Goal: Task Accomplishment & Management: Complete application form

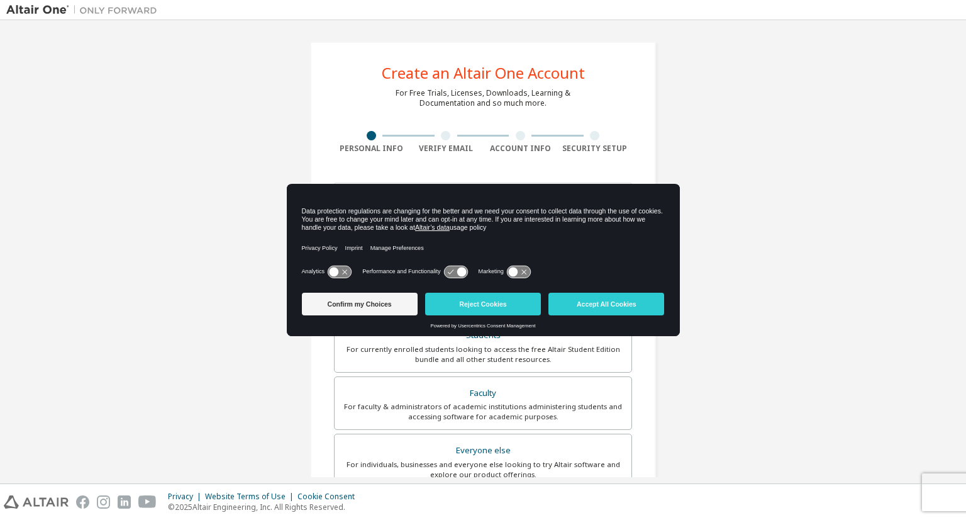
click at [395, 197] on div "Data protection regulations are changing for the better and we need your consen…" at bounding box center [483, 223] width 393 height 79
click at [374, 303] on button "Confirm my Choices" at bounding box center [360, 303] width 116 height 23
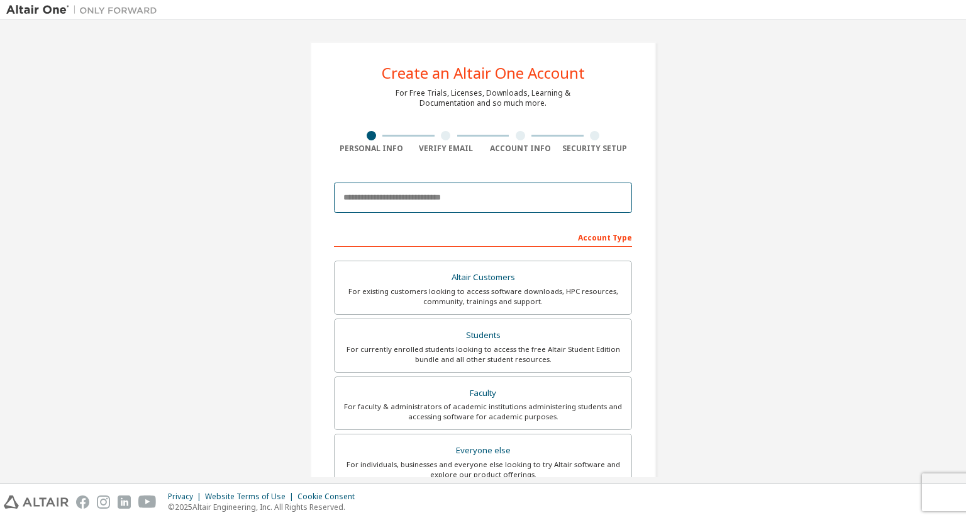
click at [405, 203] on input "email" at bounding box center [483, 197] width 298 height 30
type input "**********"
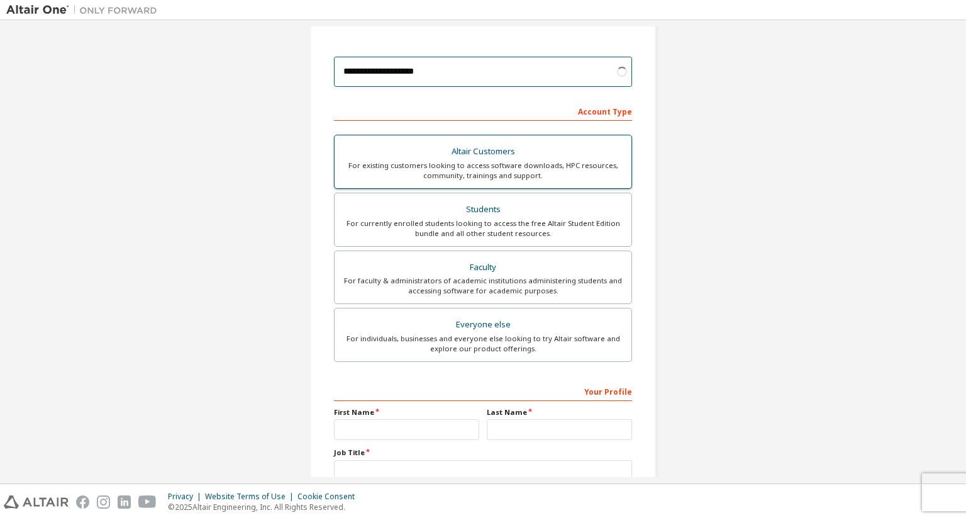
scroll to position [125, 0]
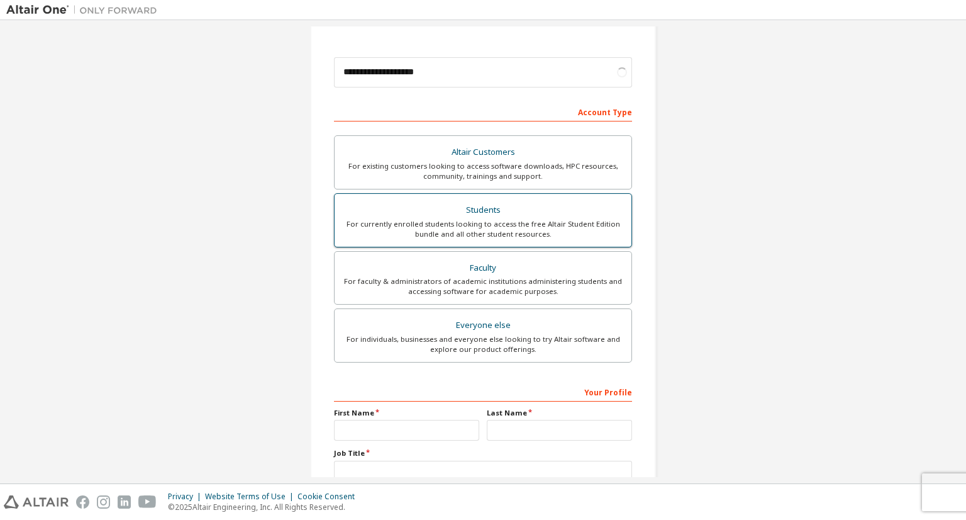
click at [397, 219] on div "For currently enrolled students looking to access the free Altair Student Editi…" at bounding box center [483, 229] width 282 height 20
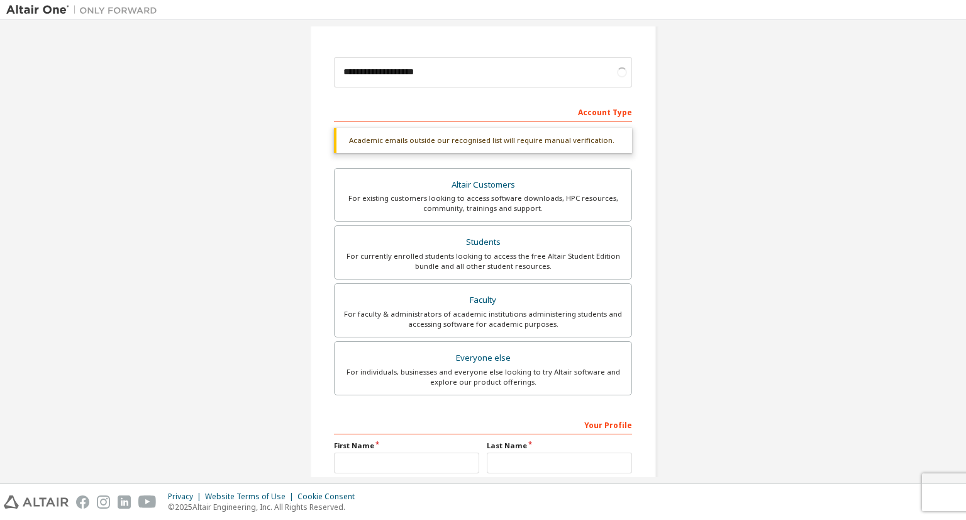
scroll to position [246, 0]
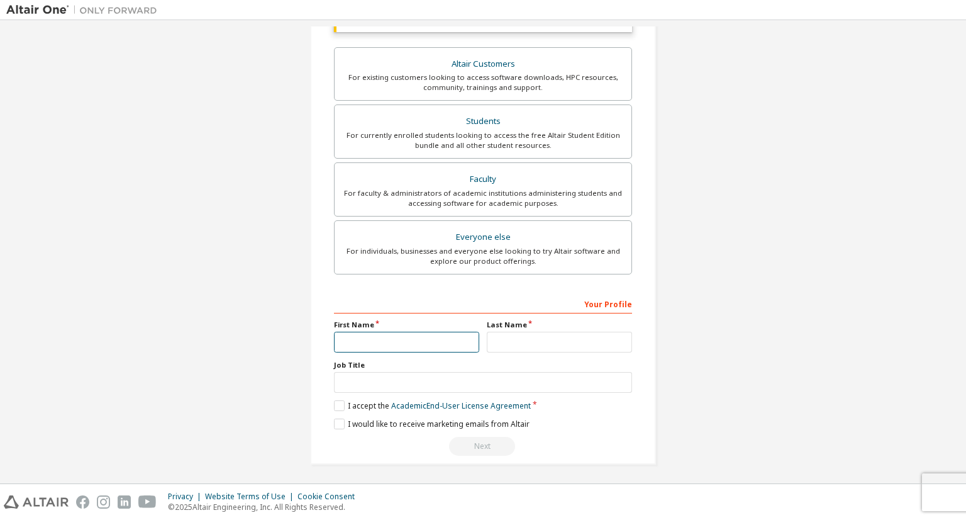
click at [393, 331] on input "text" at bounding box center [406, 341] width 145 height 21
type input "******"
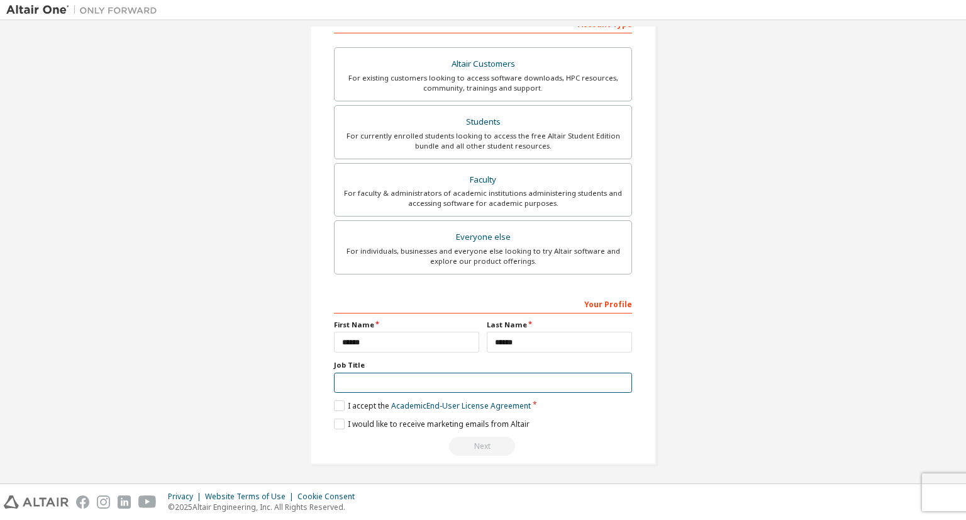
click at [367, 386] on input "text" at bounding box center [483, 382] width 298 height 21
type input "*******"
click at [343, 404] on label "I accept the Academic End-User License Agreement" at bounding box center [432, 405] width 197 height 11
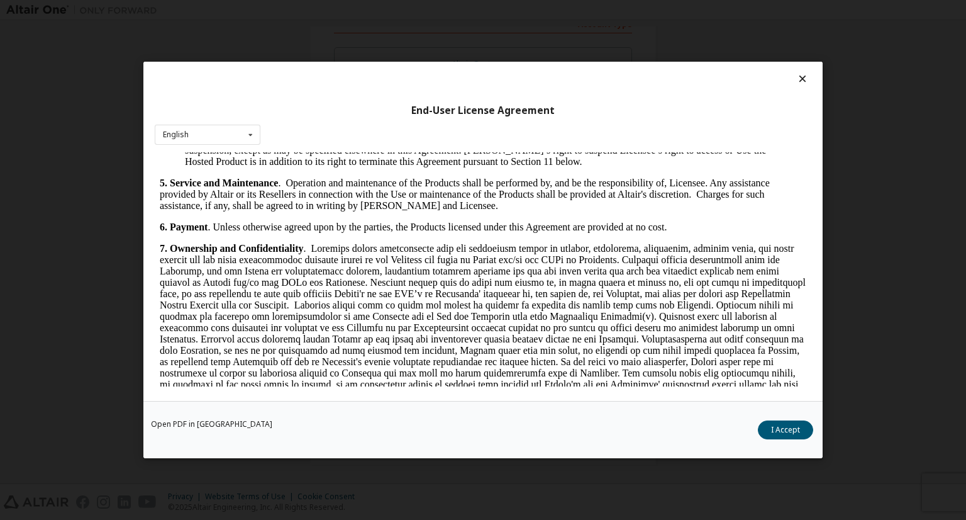
scroll to position [1107, 0]
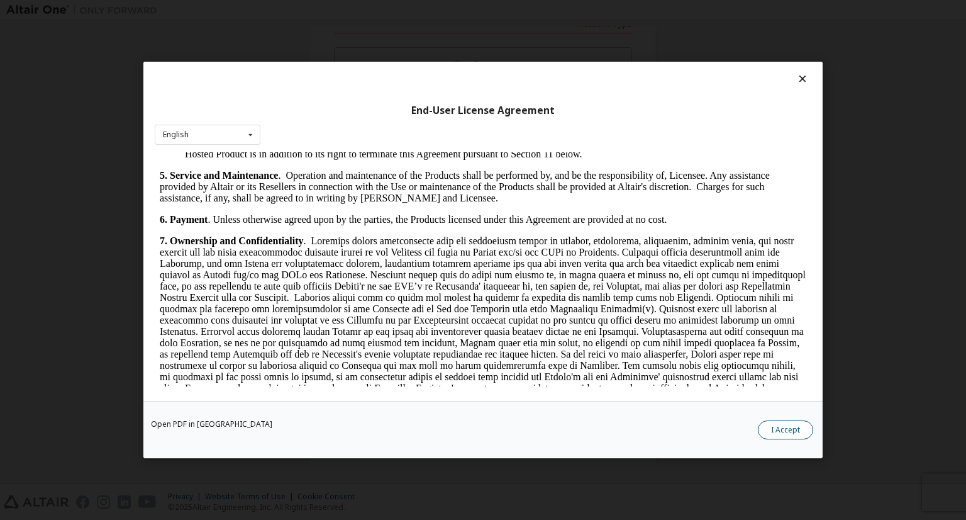
click at [775, 425] on button "I Accept" at bounding box center [785, 429] width 55 height 19
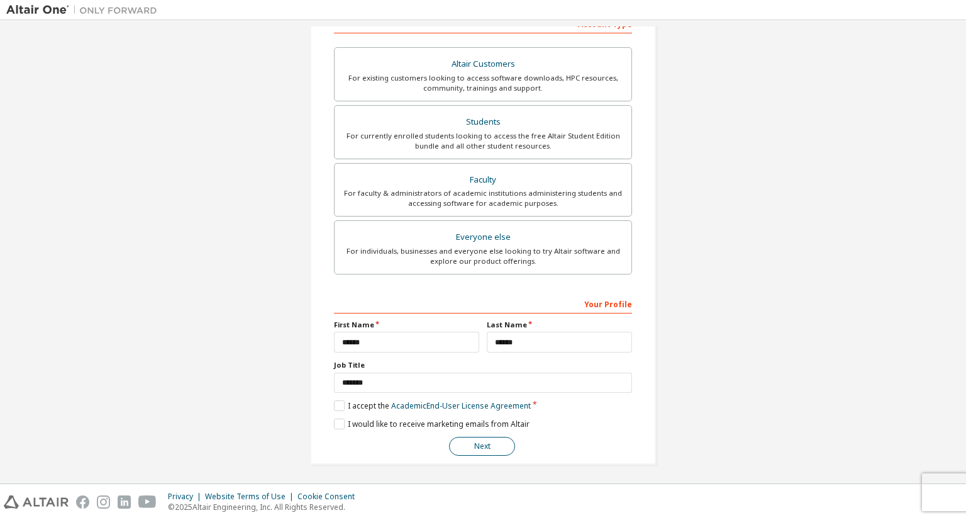
click at [494, 442] on button "Next" at bounding box center [482, 445] width 66 height 19
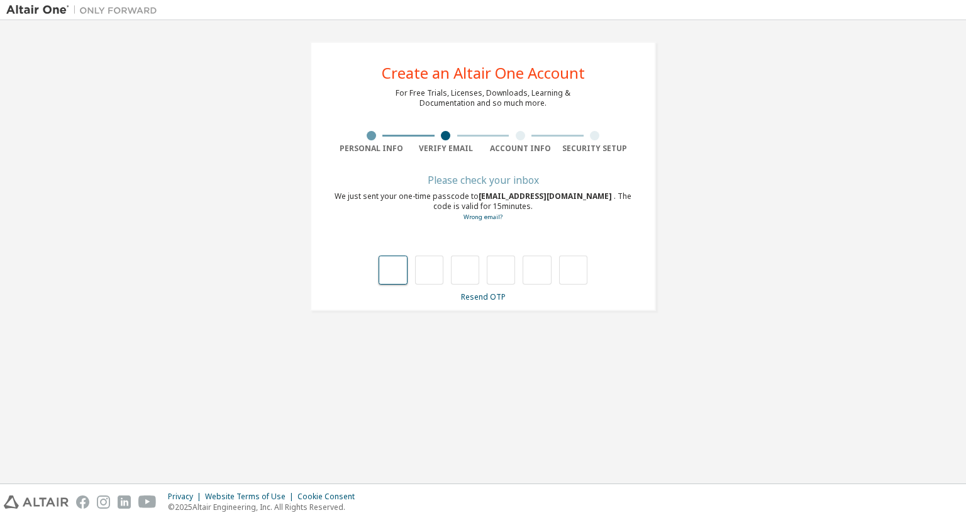
type input "*"
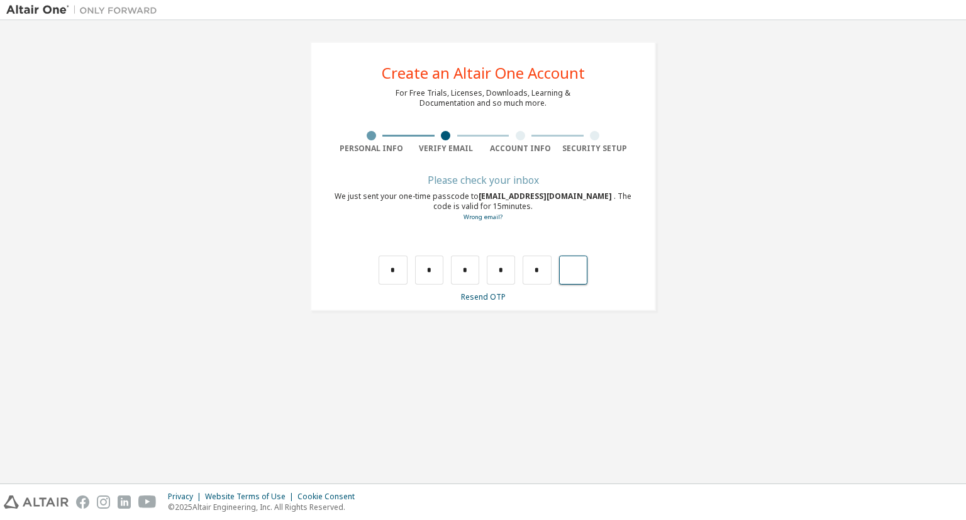
type input "*"
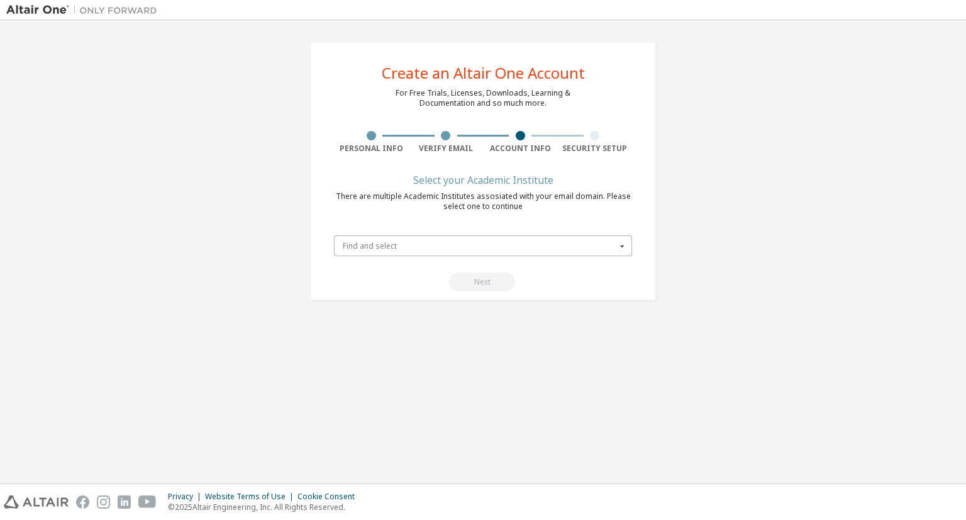
click at [488, 239] on input "text" at bounding box center [483, 245] width 297 height 19
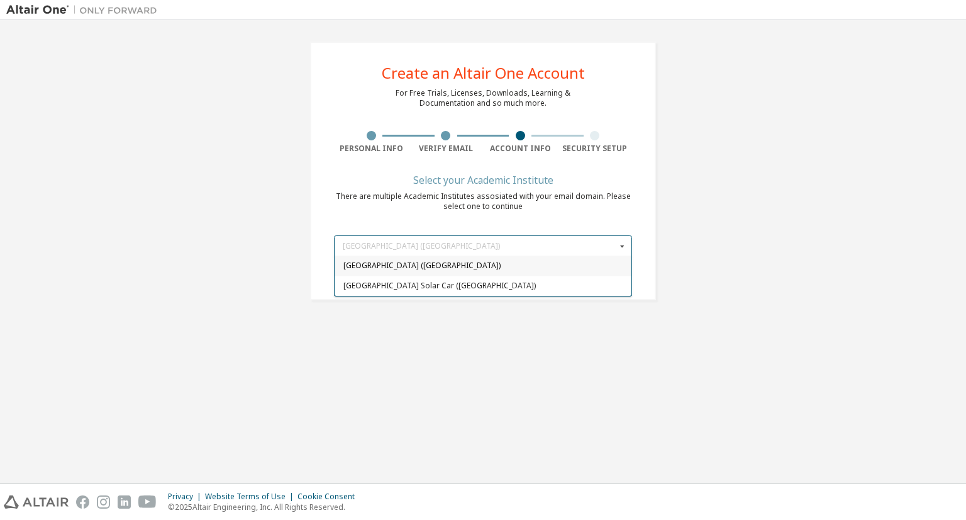
click at [468, 264] on span "University of Alberta (Canada)" at bounding box center [483, 266] width 280 height 8
type input "*****"
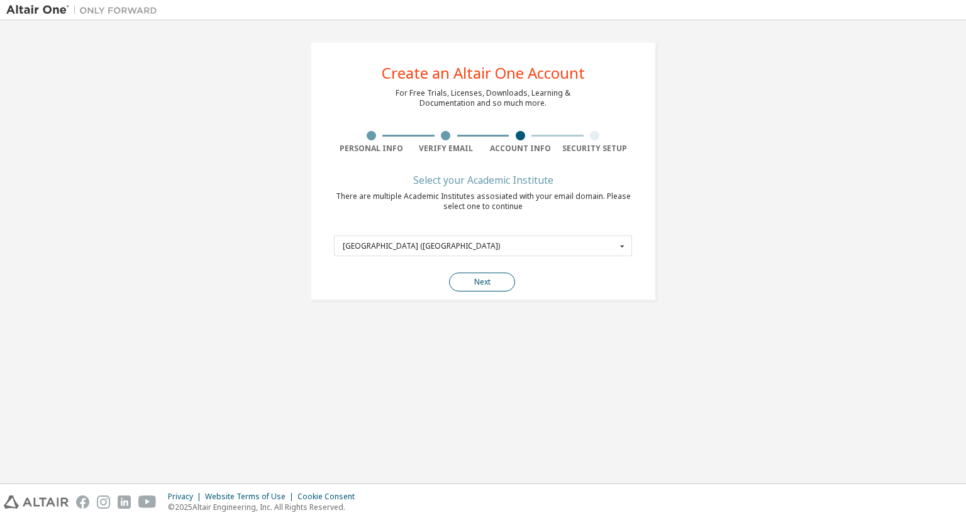
click at [490, 287] on button "Next" at bounding box center [482, 281] width 66 height 19
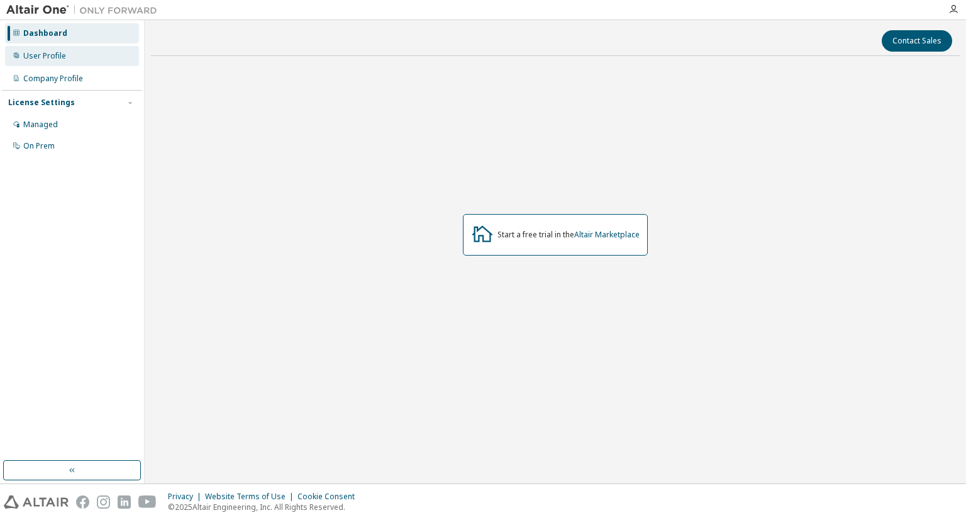
click at [43, 54] on div "User Profile" at bounding box center [44, 56] width 43 height 10
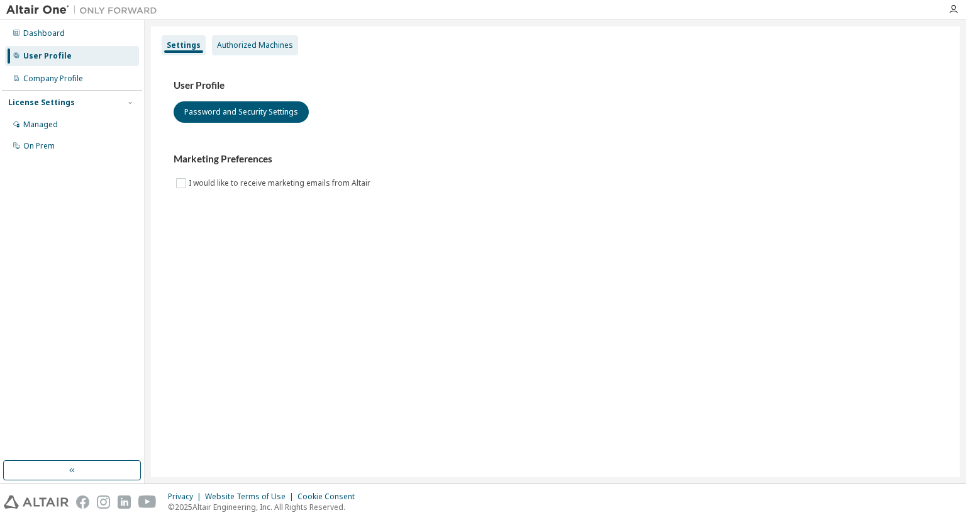
click at [226, 43] on div "Authorized Machines" at bounding box center [255, 45] width 76 height 10
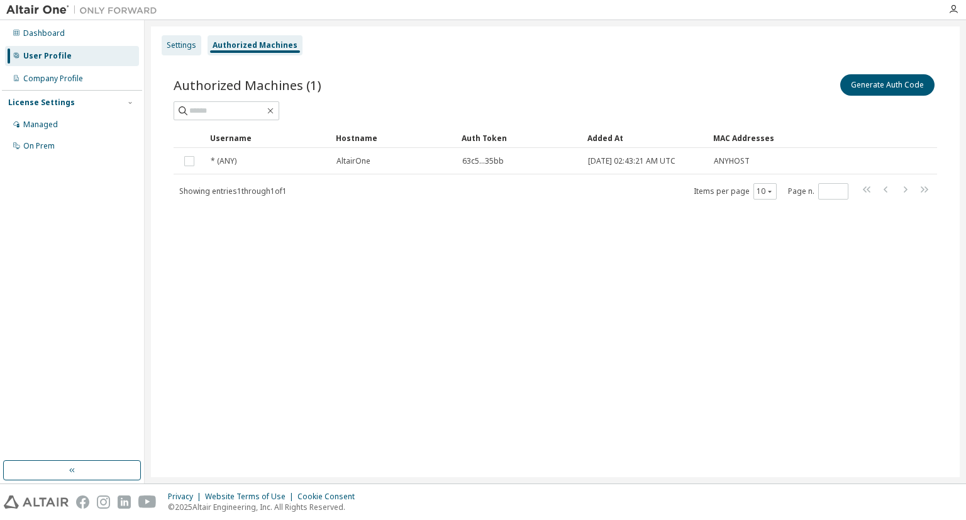
click at [185, 43] on div "Settings" at bounding box center [182, 45] width 30 height 10
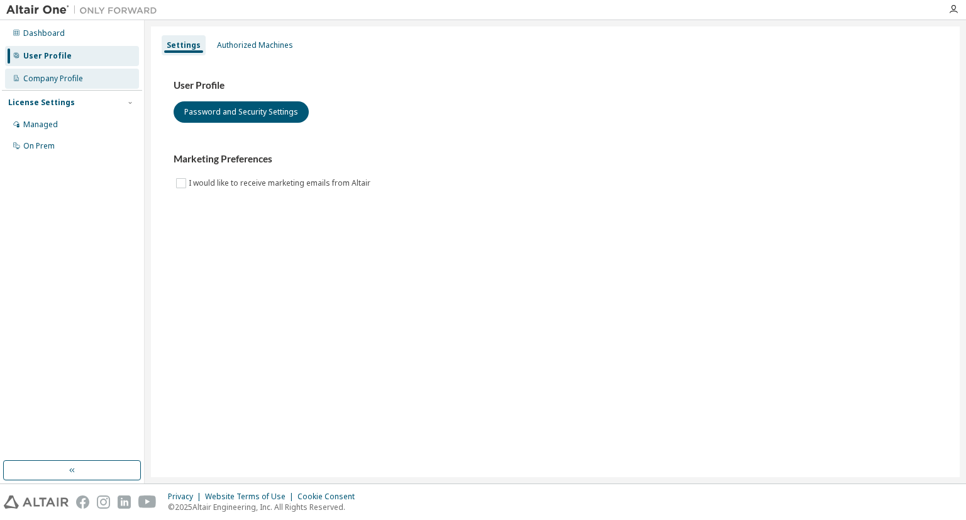
click at [75, 81] on div "Company Profile" at bounding box center [53, 79] width 60 height 10
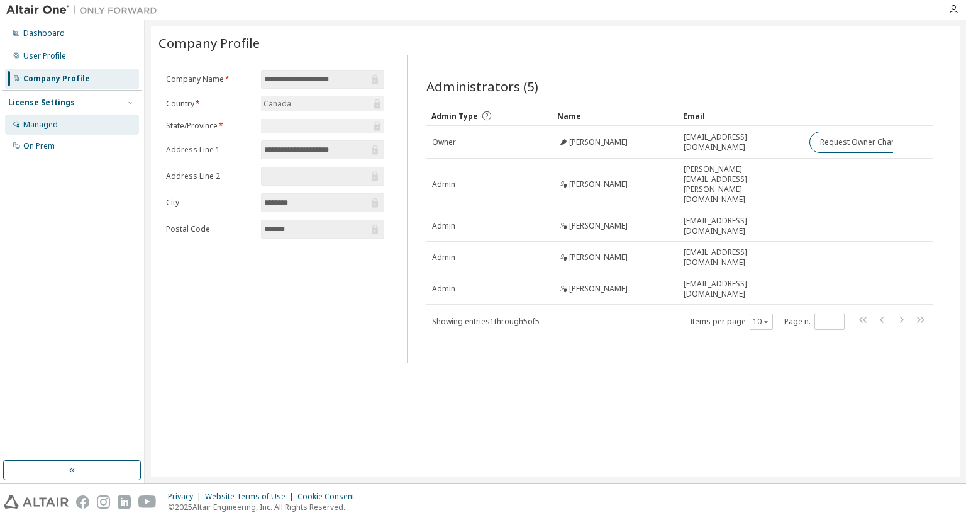
click at [58, 121] on div "Managed" at bounding box center [72, 124] width 134 height 20
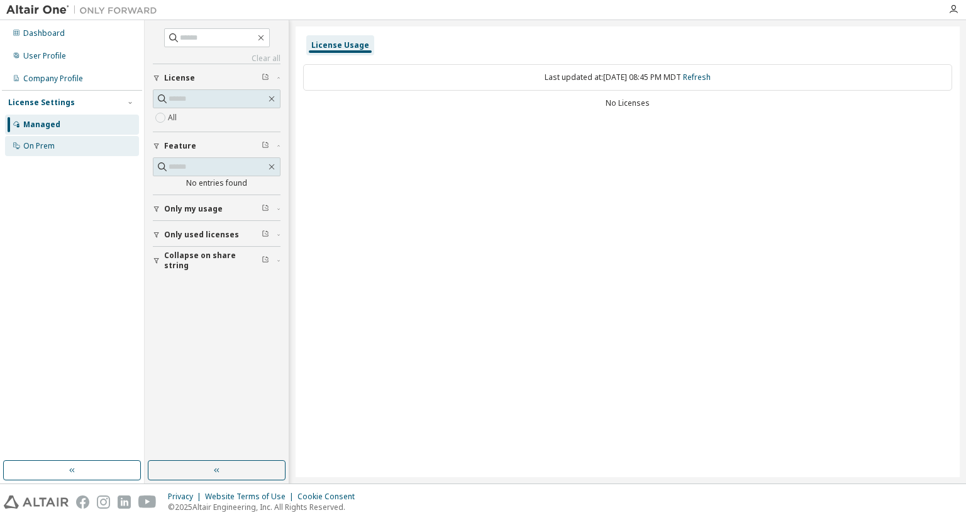
click at [58, 147] on div "On Prem" at bounding box center [72, 146] width 134 height 20
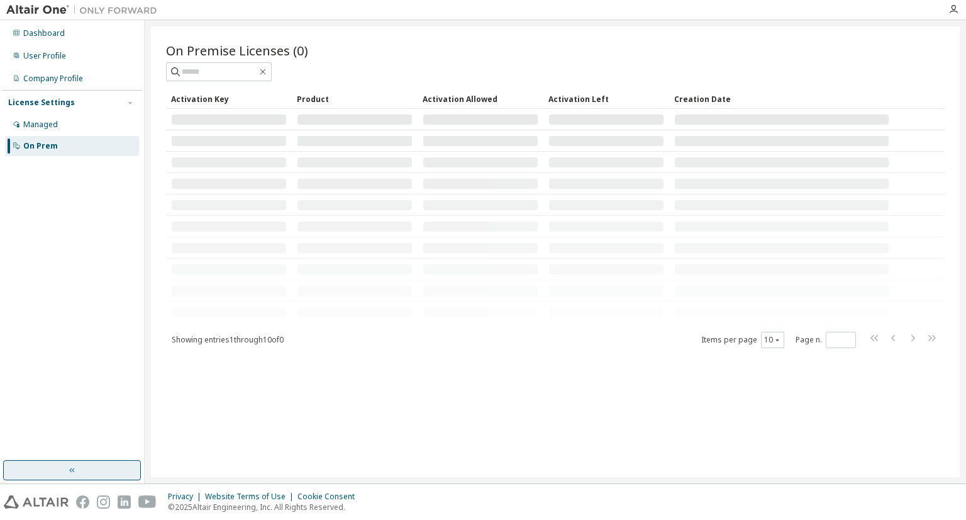
click at [70, 465] on icon "button" at bounding box center [72, 470] width 10 height 10
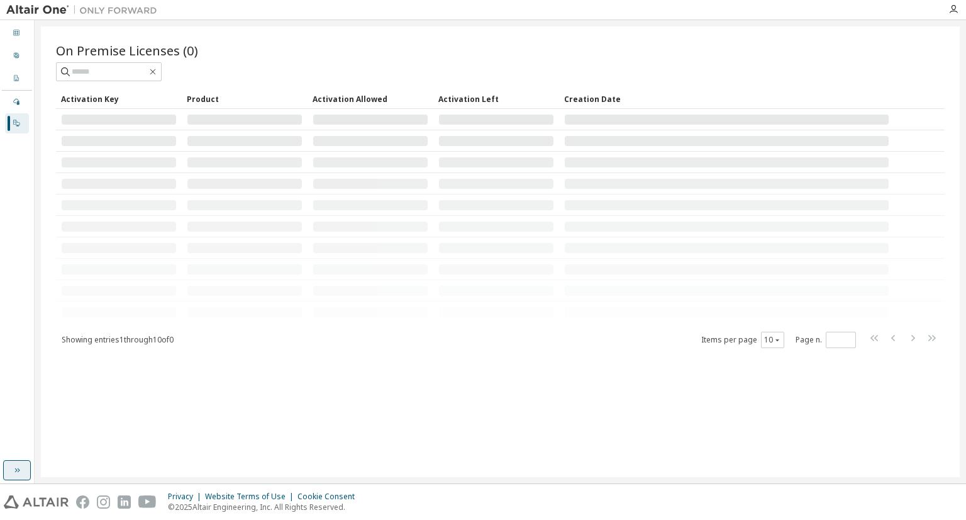
click at [60, 10] on img at bounding box center [84, 10] width 157 height 13
click at [953, 11] on icon "button" at bounding box center [953, 9] width 10 height 10
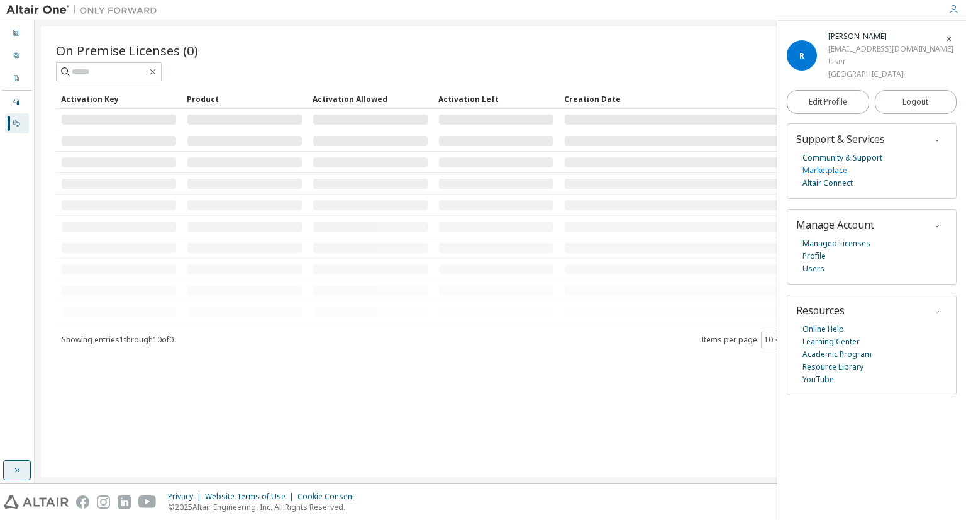
click at [830, 167] on link "Marketplace" at bounding box center [825, 170] width 45 height 13
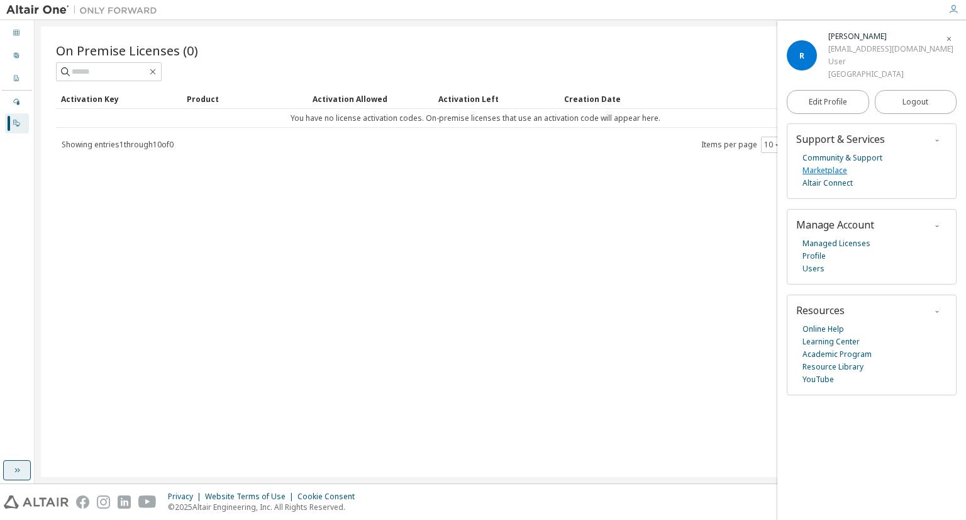
click at [827, 172] on link "Marketplace" at bounding box center [825, 170] width 45 height 13
